Goal: Navigation & Orientation: Find specific page/section

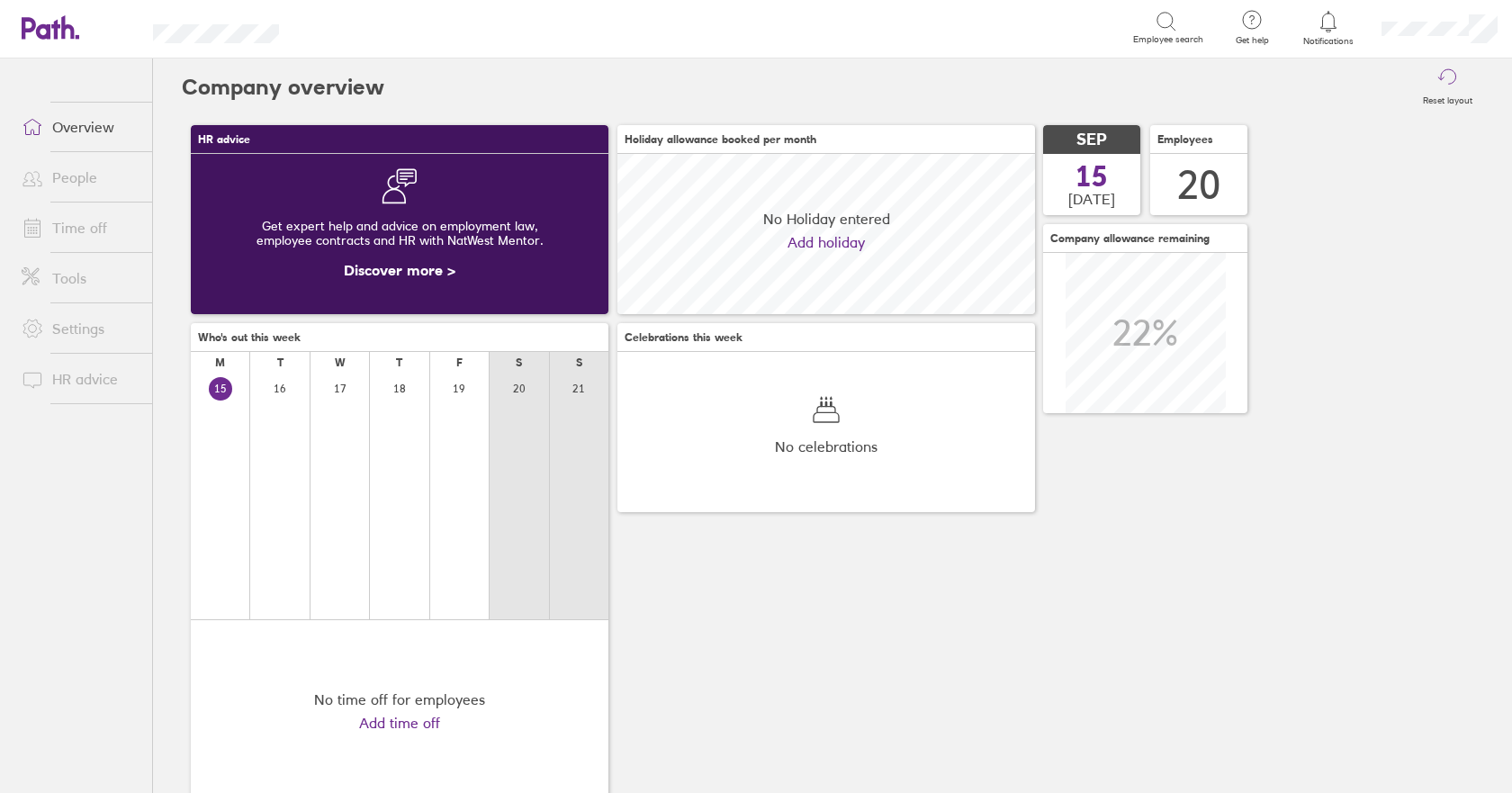
scroll to position [160, 417]
click at [105, 229] on link "Time off" at bounding box center [80, 228] width 145 height 36
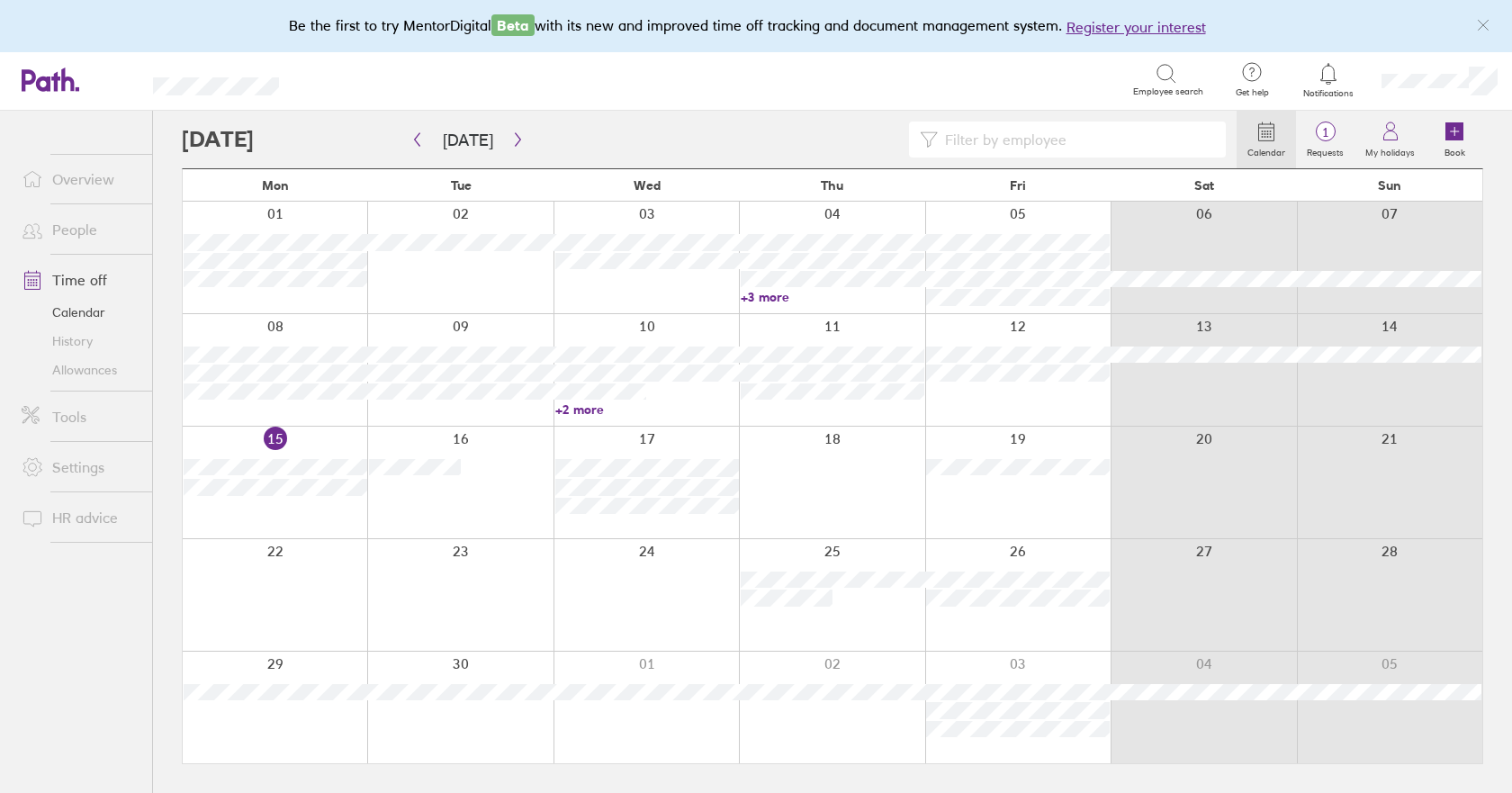
click at [87, 375] on link "Allowances" at bounding box center [80, 370] width 145 height 29
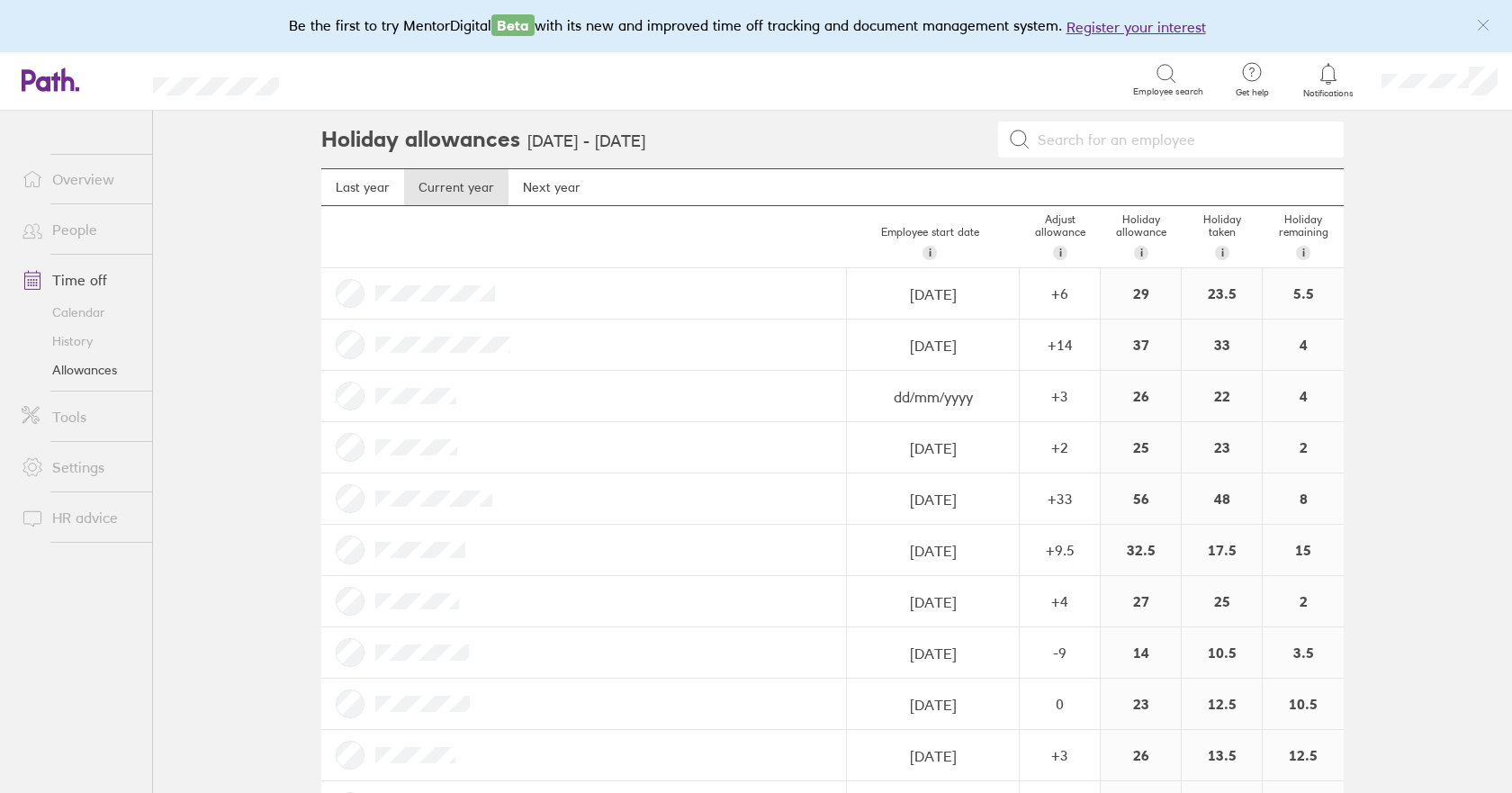
click at [81, 314] on link "Calendar" at bounding box center [80, 313] width 145 height 29
